Goal: Task Accomplishment & Management: Use online tool/utility

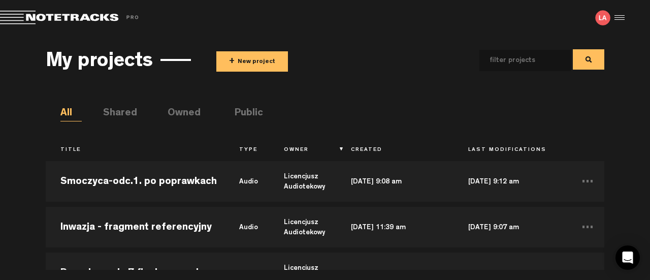
scroll to position [566, 0]
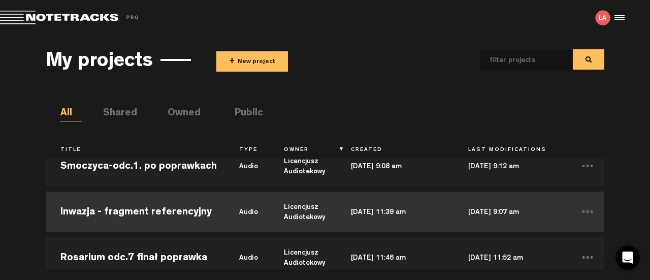
click at [179, 217] on td "Inwazja - fragment referencyjny" at bounding box center [135, 212] width 179 height 46
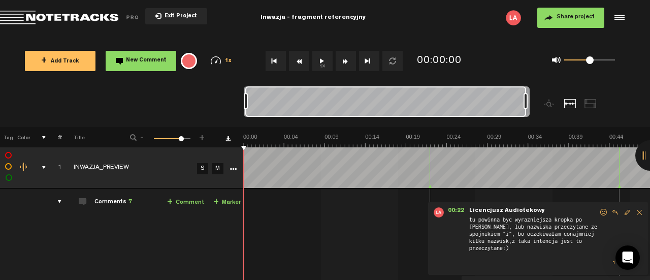
drag, startPoint x: 248, startPoint y: 102, endPoint x: 562, endPoint y: 114, distance: 313.5
click at [562, 114] on div at bounding box center [422, 106] width 357 height 41
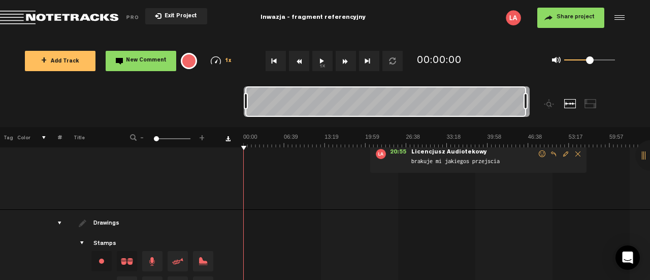
scroll to position [522, 0]
click at [594, 104] on div at bounding box center [590, 103] width 12 height 9
click at [569, 104] on div at bounding box center [570, 103] width 12 height 9
click at [587, 101] on div at bounding box center [590, 103] width 12 height 9
drag, startPoint x: 526, startPoint y: 103, endPoint x: 564, endPoint y: 105, distance: 37.6
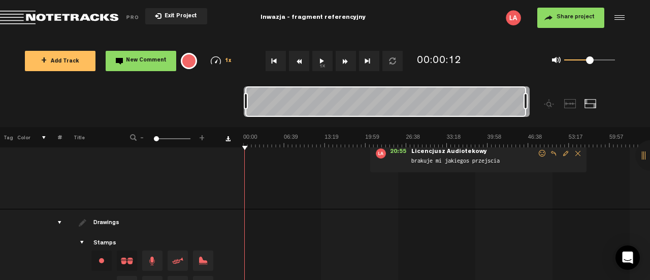
click at [564, 105] on div at bounding box center [422, 106] width 357 height 41
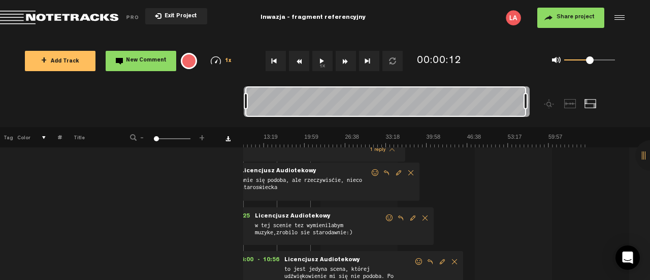
scroll to position [84, 1]
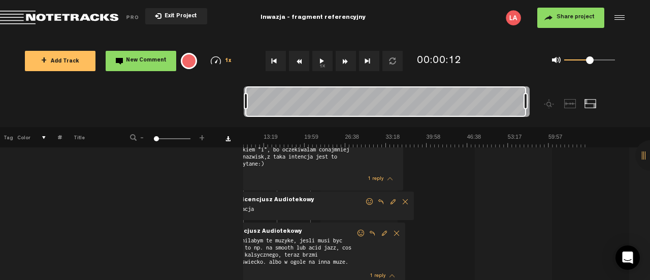
click at [586, 103] on div at bounding box center [590, 103] width 12 height 9
drag, startPoint x: 586, startPoint y: 103, endPoint x: 155, endPoint y: 86, distance: 431.4
click at [155, 86] on div "+ Add Track New Comment 1x 0.25x 0.5x 0.75x 1x 1.25x 1.5x 1.75x 2x All emojis 😀…" at bounding box center [325, 61] width 650 height 51
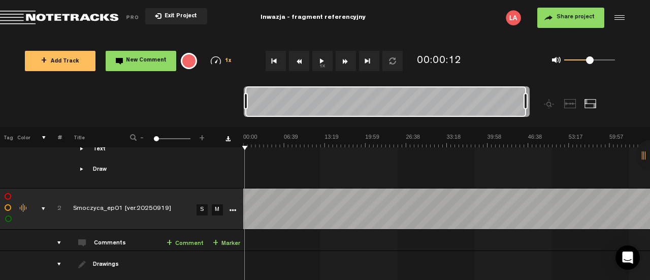
scroll to position [0, 0]
click at [233, 209] on icon "More" at bounding box center [233, 210] width 7 height 7
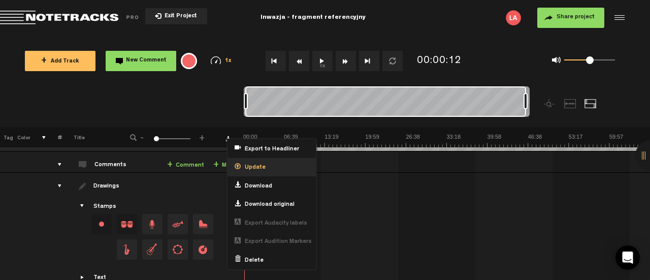
scroll to position [784, 0]
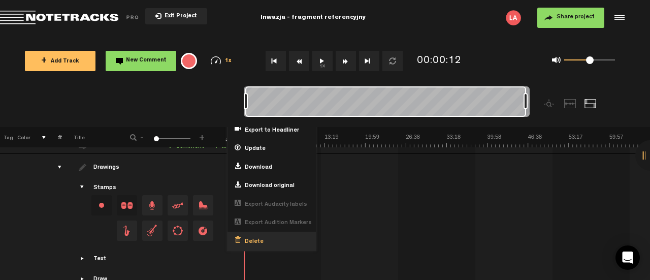
click at [253, 238] on span "Delete" at bounding box center [252, 242] width 23 height 9
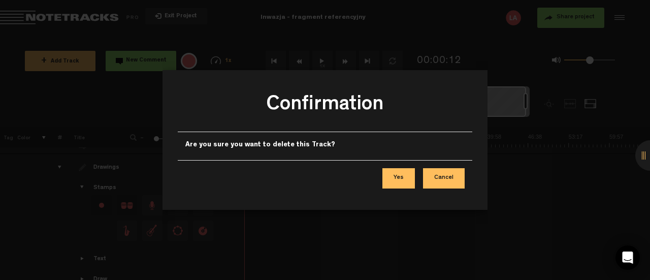
click at [404, 172] on button "Yes" at bounding box center [398, 178] width 32 height 20
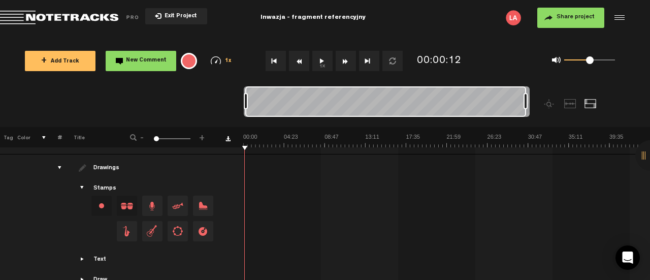
scroll to position [601, 0]
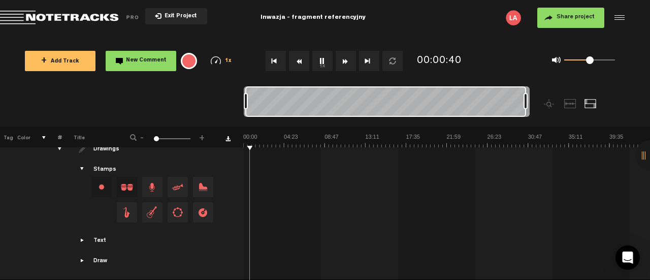
click at [306, 138] on img at bounding box center [446, 140] width 407 height 14
click at [359, 136] on img at bounding box center [446, 140] width 407 height 14
click at [396, 134] on img at bounding box center [446, 140] width 407 height 14
click at [455, 132] on th at bounding box center [446, 137] width 407 height 20
click at [448, 142] on img at bounding box center [446, 140] width 407 height 14
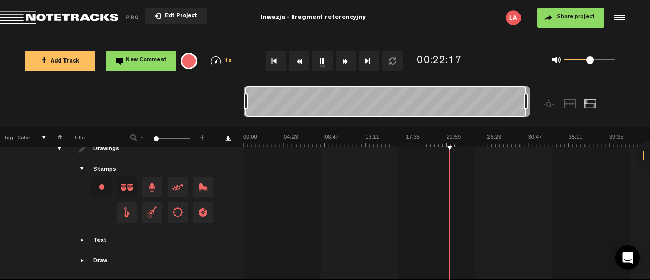
click at [505, 144] on img at bounding box center [446, 140] width 407 height 14
click at [568, 145] on img at bounding box center [446, 140] width 407 height 14
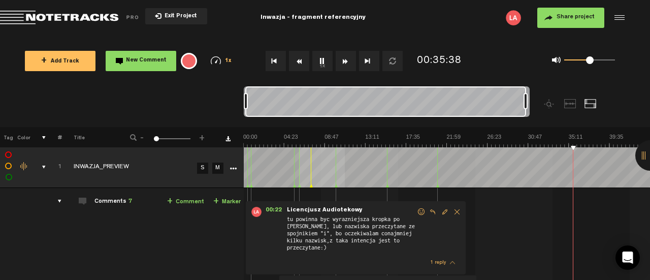
scroll to position [0, 0]
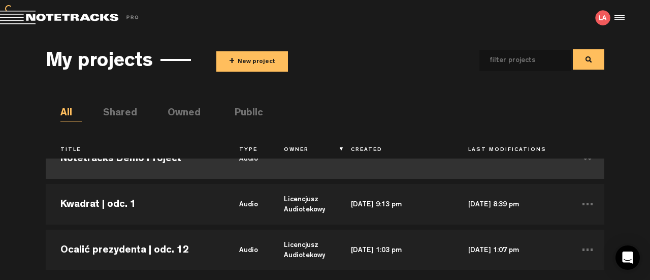
scroll to position [25, 0]
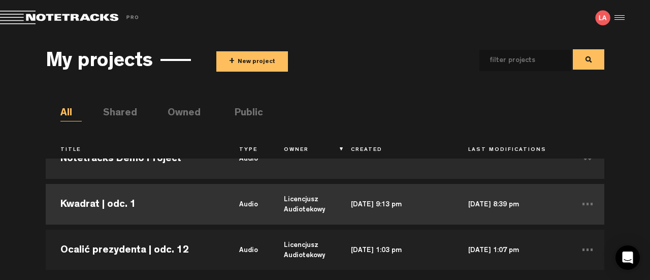
click at [125, 199] on td "Kwadrat | odc. 1" at bounding box center [135, 204] width 179 height 46
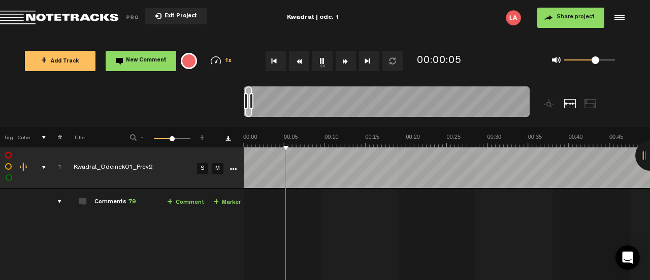
click at [595, 60] on div "0 1 0.63" at bounding box center [589, 60] width 51 height 2
click at [587, 59] on div "0 1 0.44" at bounding box center [589, 60] width 51 height 2
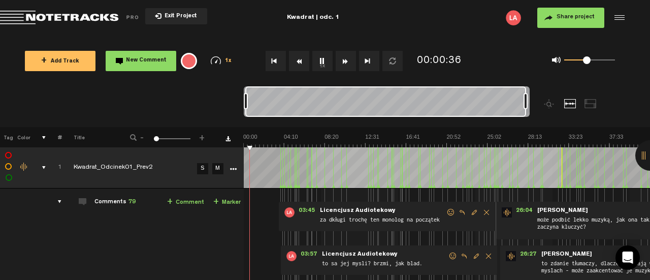
drag, startPoint x: 251, startPoint y: 100, endPoint x: 574, endPoint y: 83, distance: 323.4
click at [574, 36] on div "Loading... 100% + Add Track New Comment 1x 0.25x 0.5x 0.75x 1x 1.25x 1.5x 1.75x…" at bounding box center [325, 36] width 650 height 0
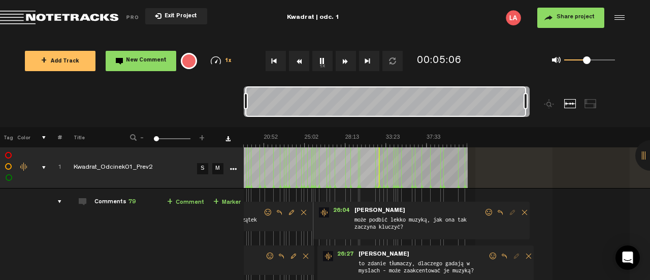
click at [347, 144] on img at bounding box center [263, 140] width 407 height 14
